Goal: Transaction & Acquisition: Obtain resource

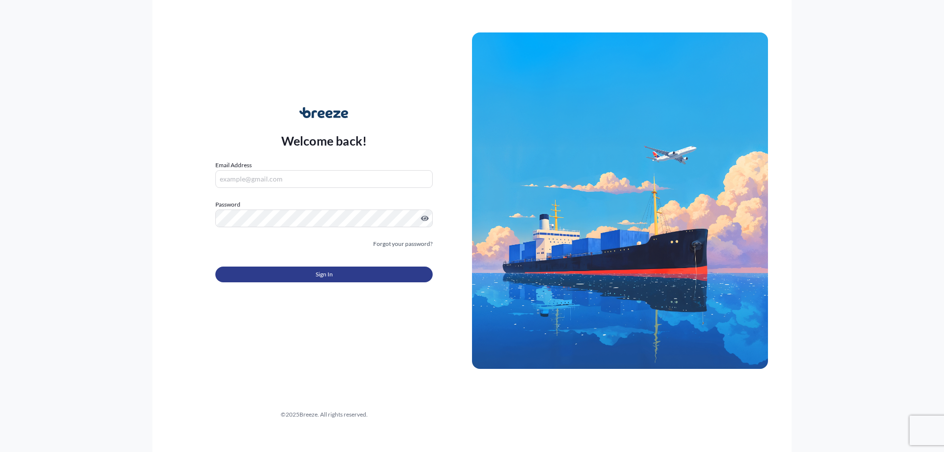
type input "[EMAIL_ADDRESS][DOMAIN_NAME]"
click at [329, 272] on span "Sign In" at bounding box center [324, 274] width 17 height 10
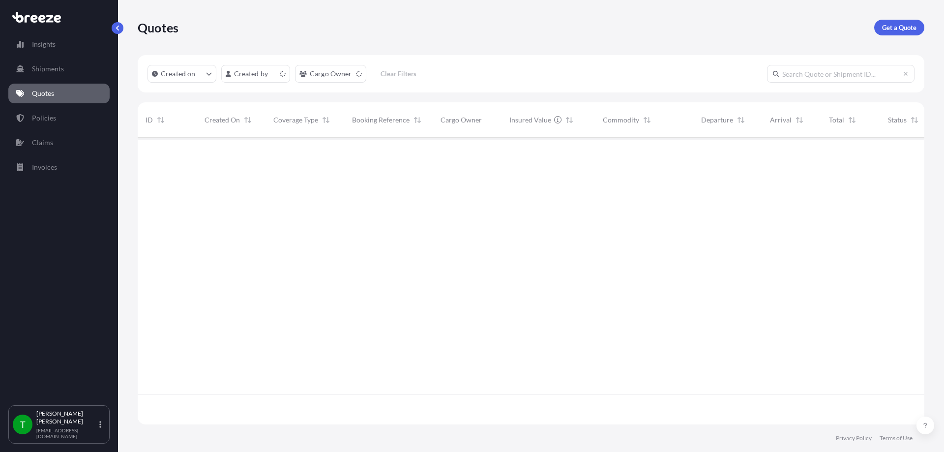
scroll to position [285, 779]
click at [892, 24] on p "Get a Quote" at bounding box center [899, 28] width 34 height 10
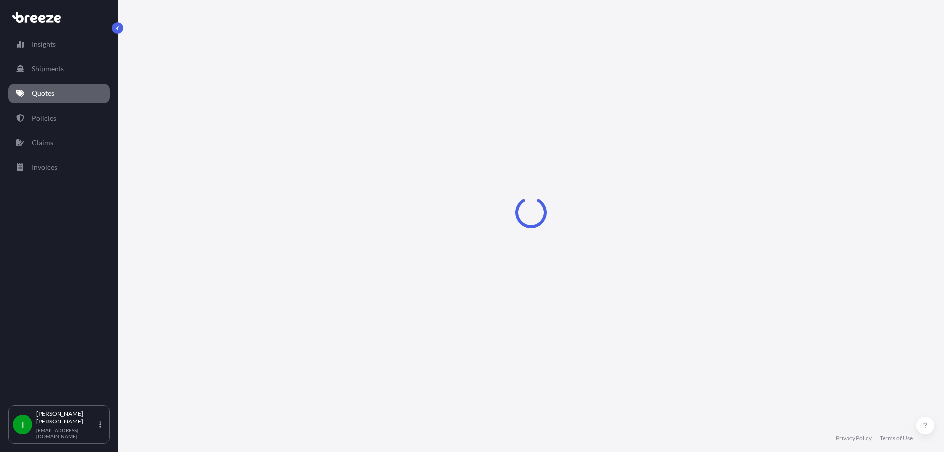
select select "Sea"
select select "1"
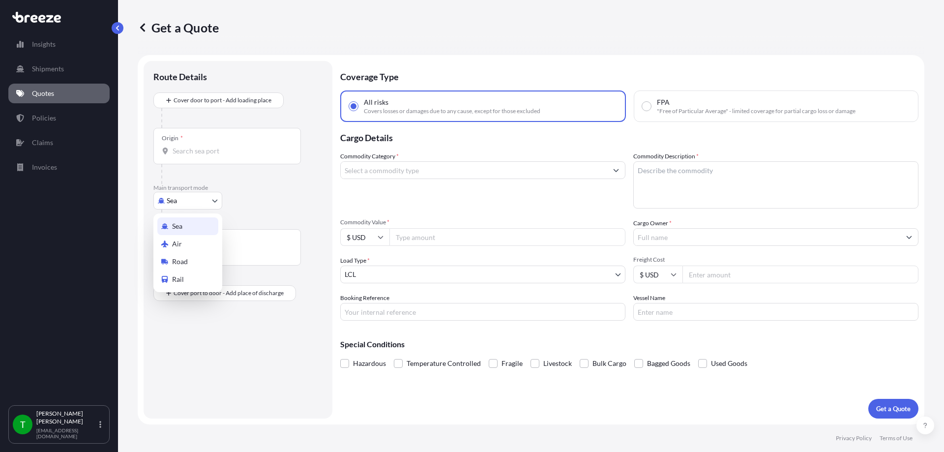
click at [184, 199] on body "Insights Shipments Quotes Policies Claims Invoices T [PERSON_NAME] [EMAIL_ADDRE…" at bounding box center [472, 226] width 944 height 452
click at [185, 265] on span "Road" at bounding box center [180, 262] width 16 height 10
select select "Road"
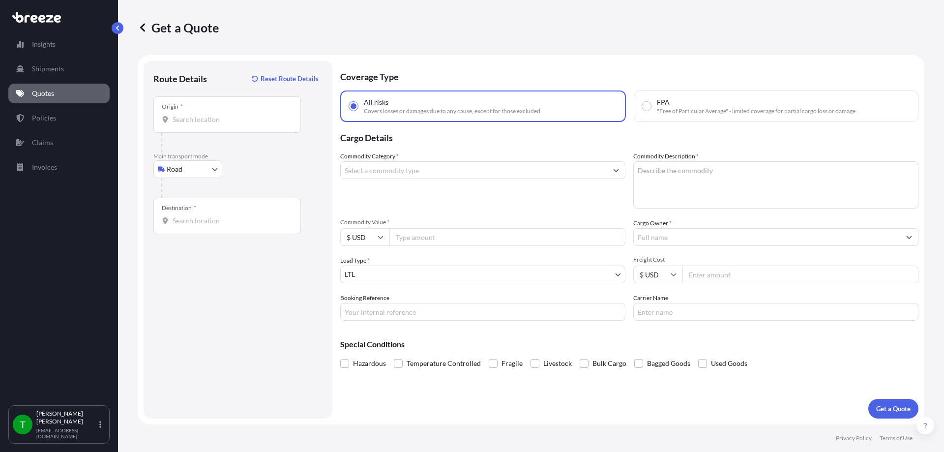
click at [199, 127] on div "Origin *" at bounding box center [226, 114] width 147 height 36
click at [199, 124] on input "Origin *" at bounding box center [231, 120] width 116 height 10
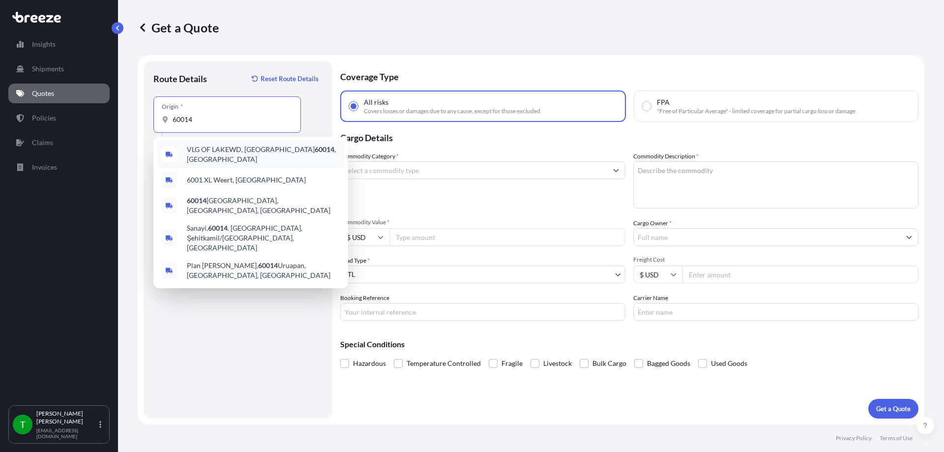
click at [212, 158] on div "VLG OF LAKEWD, IL 60014 , [GEOGRAPHIC_DATA]" at bounding box center [250, 155] width 187 height 28
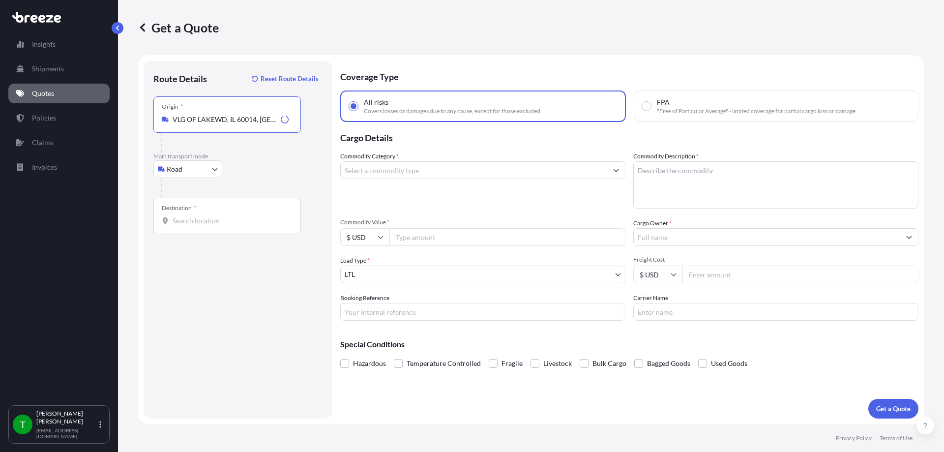
type input "VLG OF LAKEWD, IL 60014, [GEOGRAPHIC_DATA]"
click at [196, 225] on input "Destination *" at bounding box center [231, 221] width 116 height 10
type input "[GEOGRAPHIC_DATA], [GEOGRAPHIC_DATA]"
click at [497, 166] on input "Commodity Category *" at bounding box center [474, 170] width 266 height 18
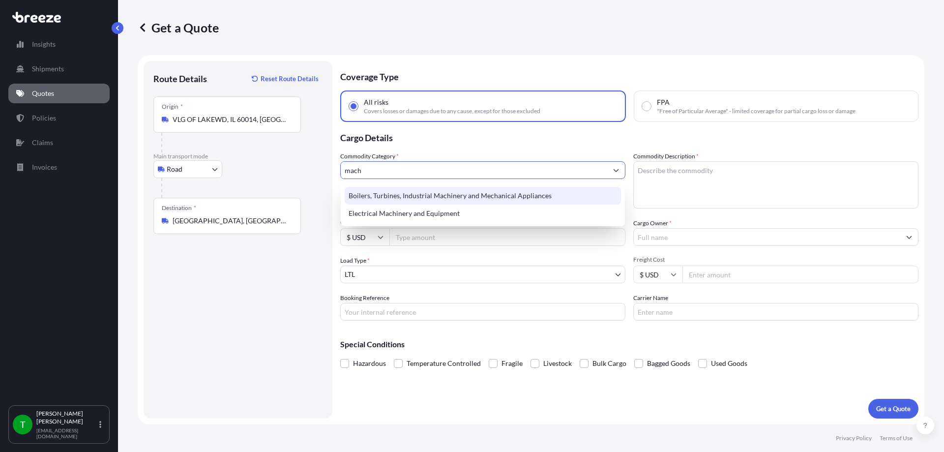
click at [481, 192] on div "Boilers, Turbines, Industrial Machinery and Mechanical Appliances" at bounding box center [483, 196] width 276 height 18
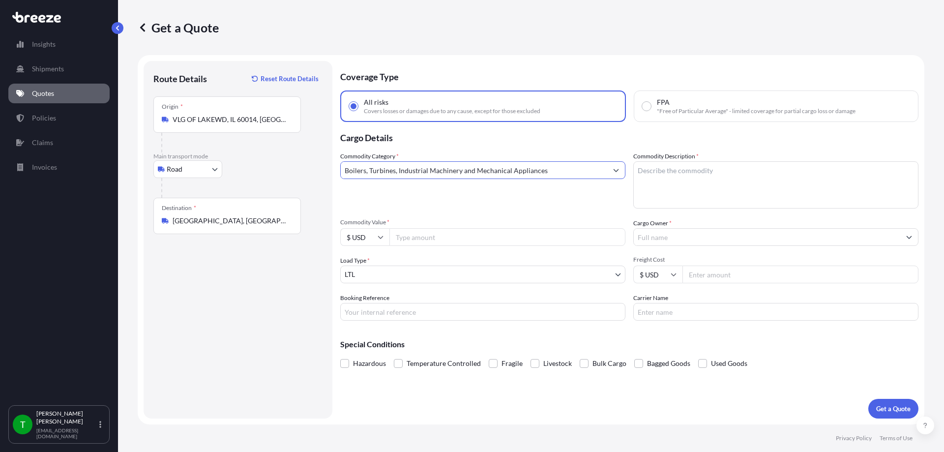
type input "Boilers, Turbines, Industrial Machinery and Mechanical Appliances"
click at [705, 179] on textarea "Commodity Description *" at bounding box center [775, 184] width 285 height 47
type textarea "m"
type textarea "packacking machinery"
type input "120000"
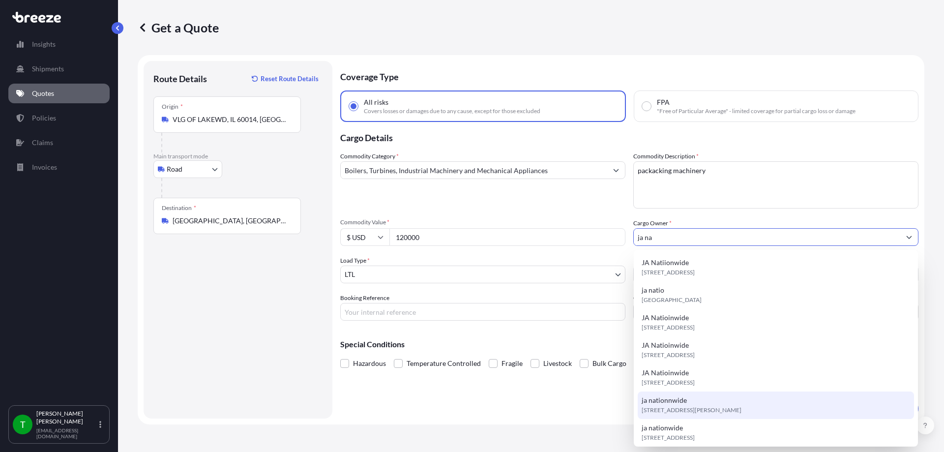
click at [670, 407] on span "[STREET_ADDRESS][PERSON_NAME]" at bounding box center [692, 410] width 100 height 10
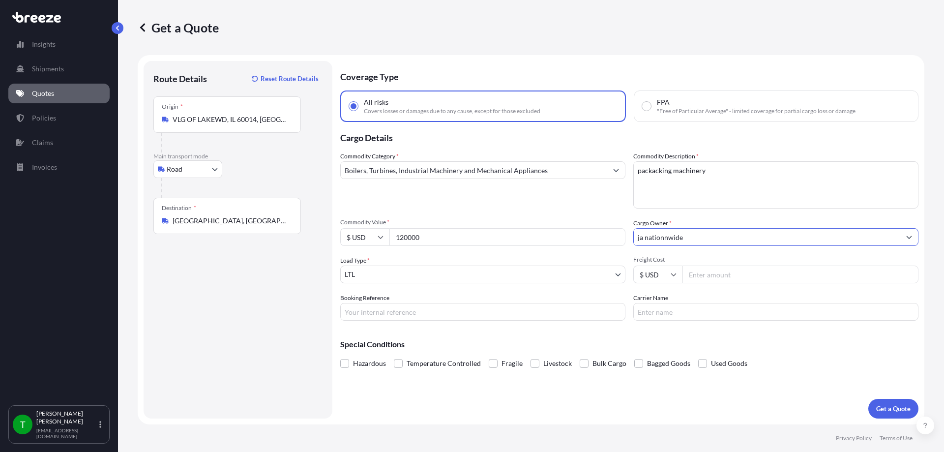
type input "ja nationnwide"
click at [745, 275] on input "Freight Cost" at bounding box center [800, 274] width 236 height 18
type input "3000"
click at [894, 408] on p "Get a Quote" at bounding box center [893, 409] width 34 height 10
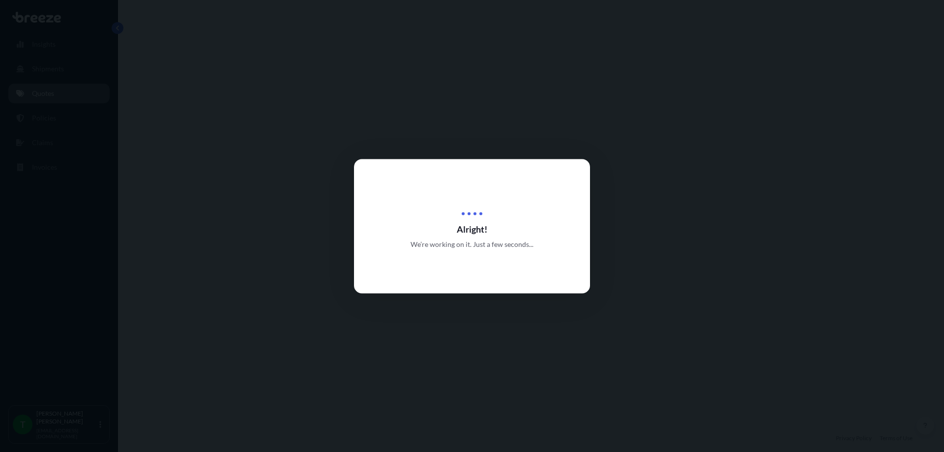
select select "Road"
select select "1"
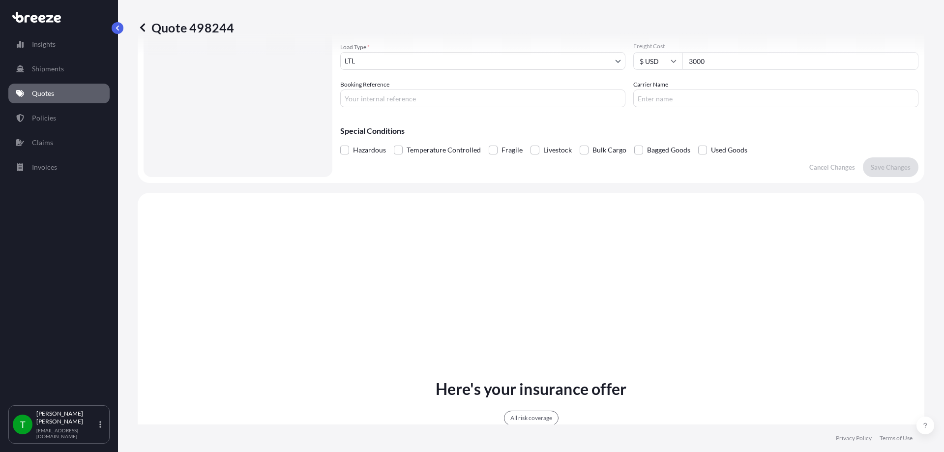
scroll to position [357, 0]
